Goal: Book appointment/travel/reservation

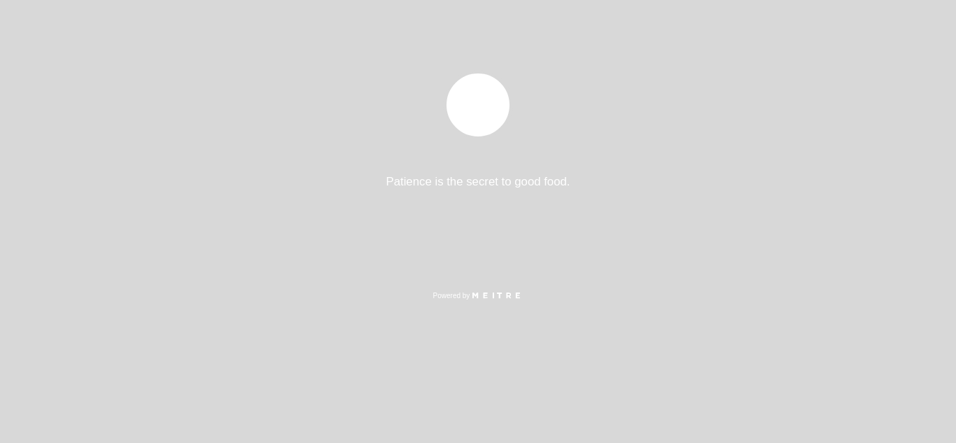
select select "pt"
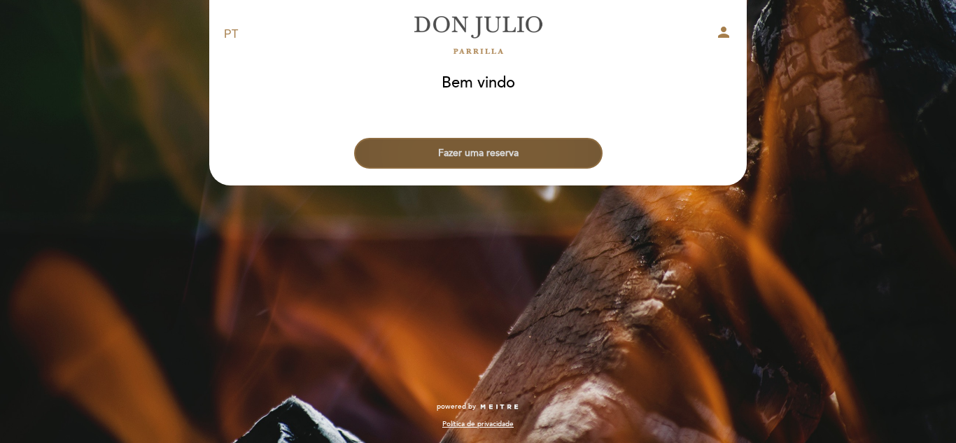
click at [500, 157] on button "Fazer uma reserva" at bounding box center [478, 153] width 248 height 31
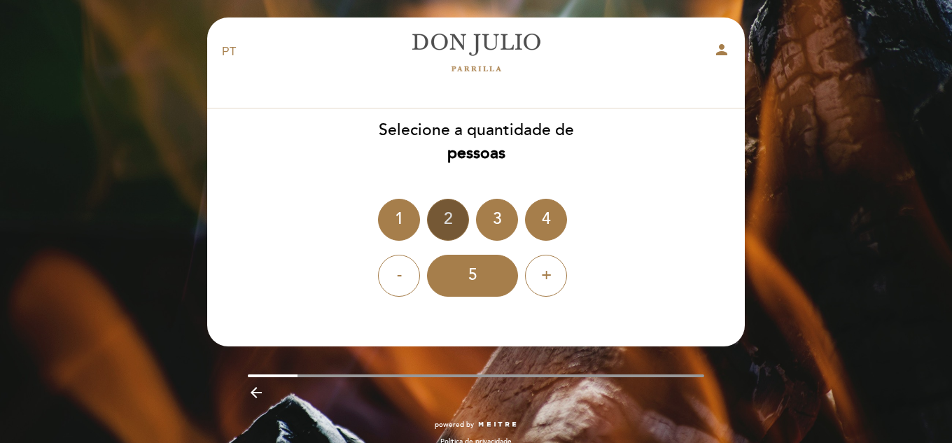
click at [444, 223] on div "2" at bounding box center [448, 220] width 42 height 42
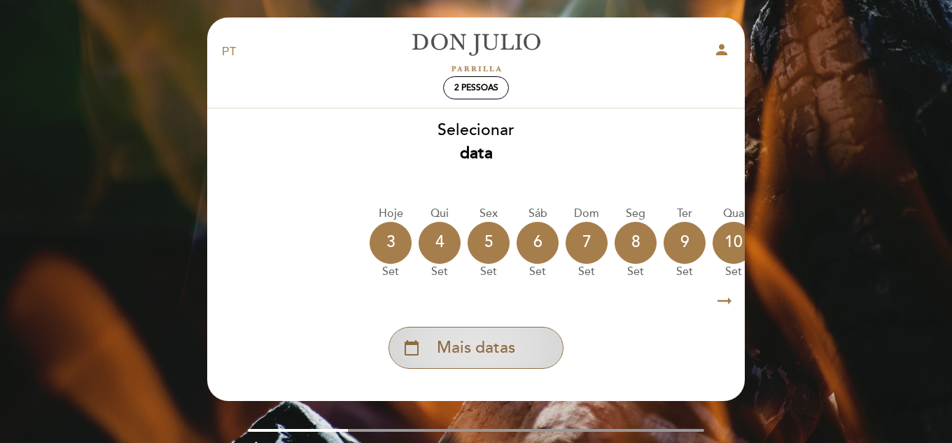
click at [474, 351] on span "Mais datas" at bounding box center [476, 348] width 78 height 23
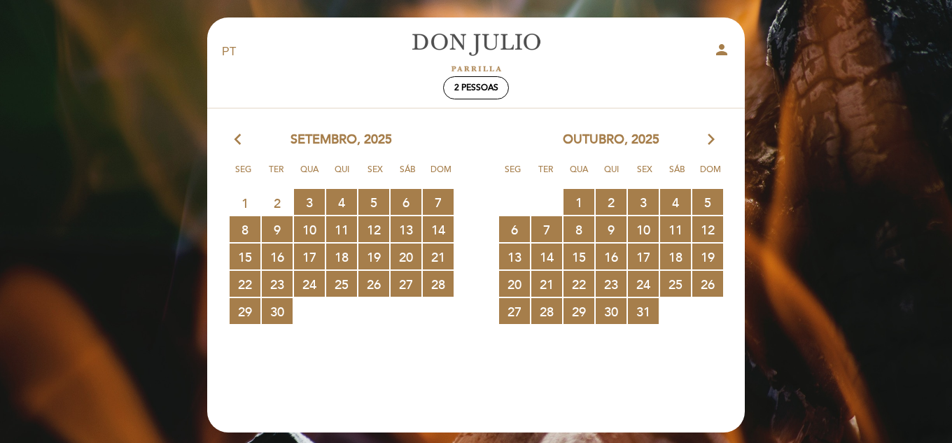
click at [715, 140] on icon "arrow_forward_ios" at bounding box center [711, 140] width 13 height 18
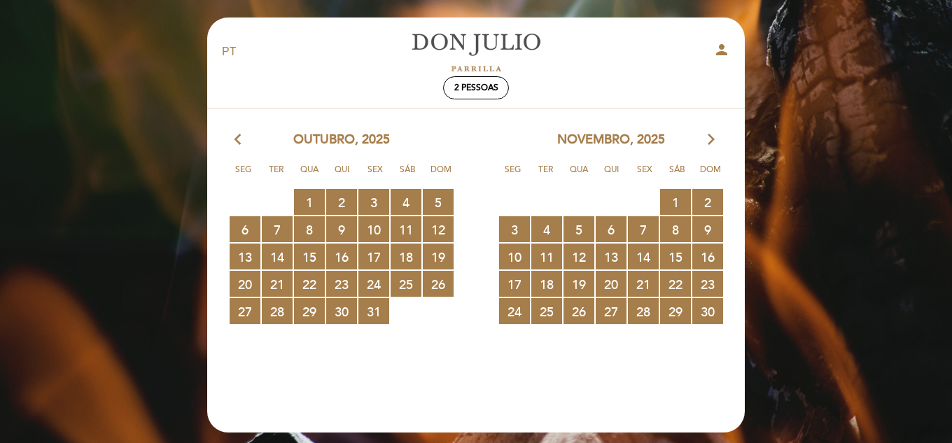
click at [715, 140] on icon "arrow_forward_ios" at bounding box center [711, 140] width 13 height 18
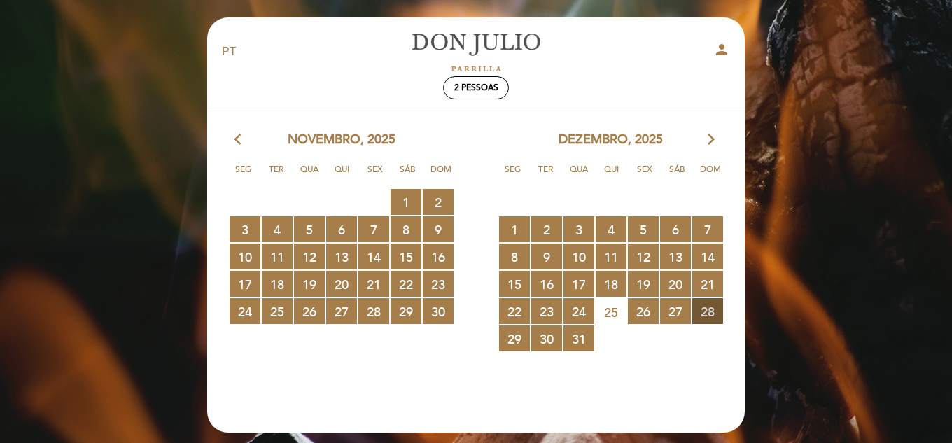
click at [697, 308] on span "28 RESERVAS DISPONÍVEIS" at bounding box center [707, 311] width 31 height 26
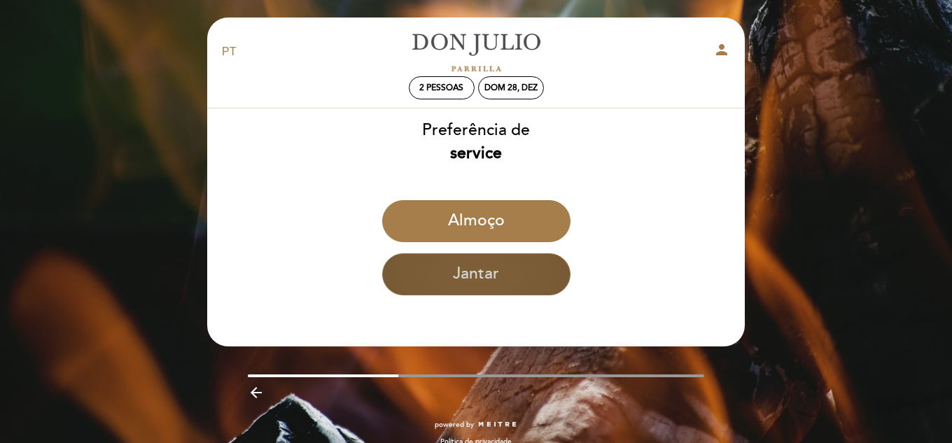
click at [432, 269] on button "Jantar" at bounding box center [476, 274] width 188 height 42
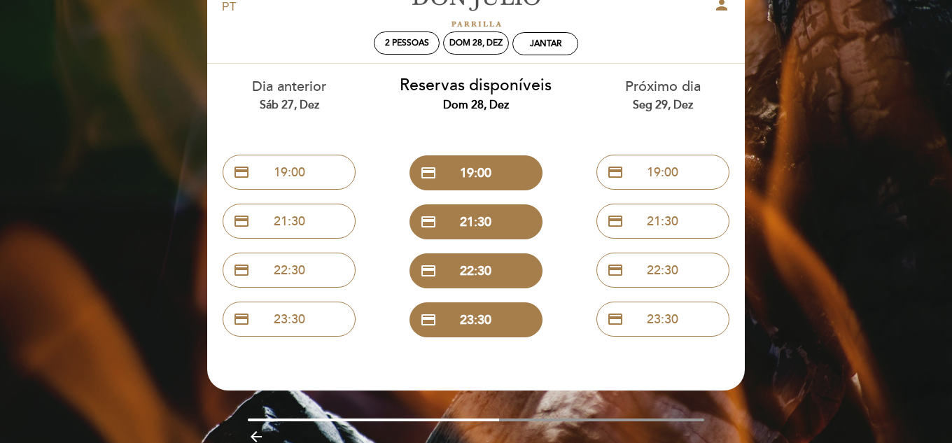
scroll to position [70, 0]
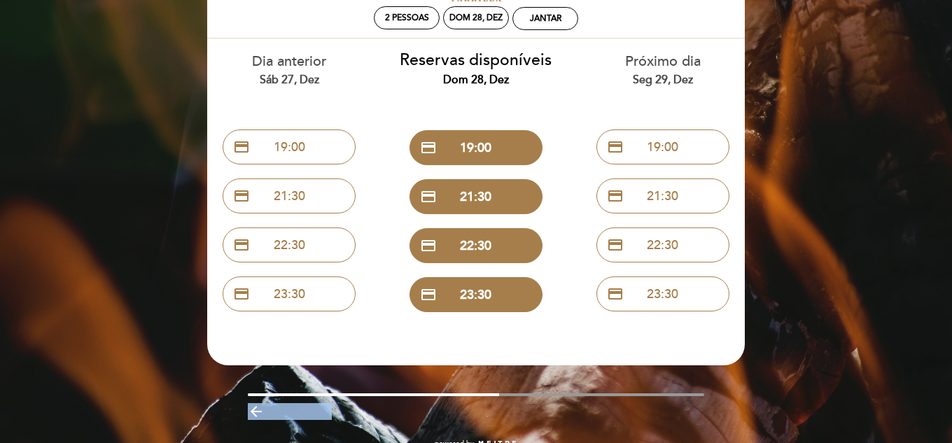
drag, startPoint x: 419, startPoint y: 394, endPoint x: 537, endPoint y: 400, distance: 119.1
click at [537, 400] on div "arrow_backward" at bounding box center [476, 408] width 558 height 31
click at [537, 400] on div "arrow_backward" at bounding box center [476, 410] width 558 height 29
click at [256, 415] on icon "arrow_backward" at bounding box center [256, 411] width 17 height 17
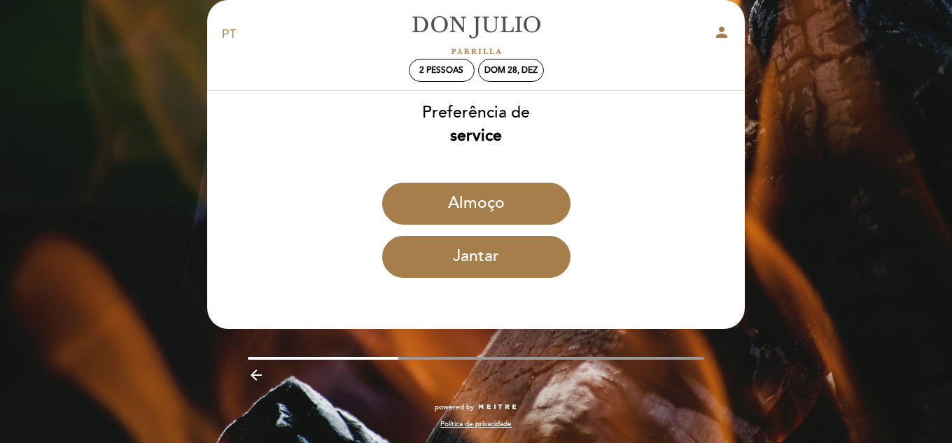
click at [260, 370] on icon "arrow_backward" at bounding box center [256, 375] width 17 height 17
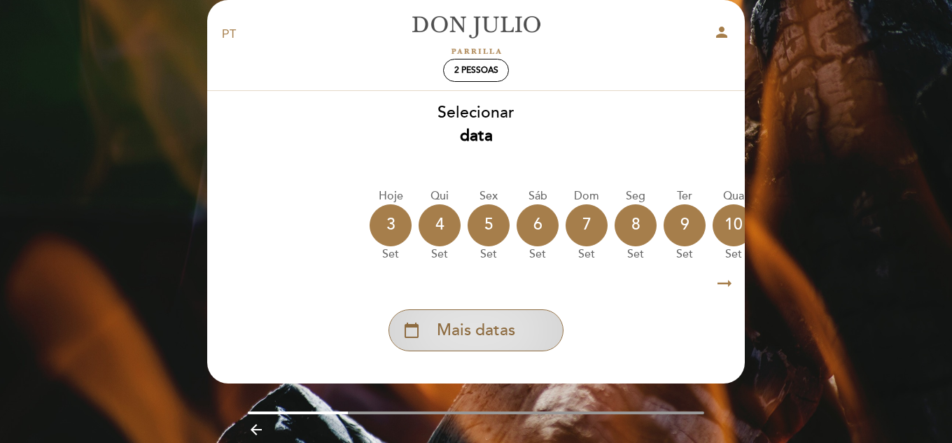
click at [471, 324] on span "Mais datas" at bounding box center [476, 330] width 78 height 23
